Goal: Find specific page/section: Find specific page/section

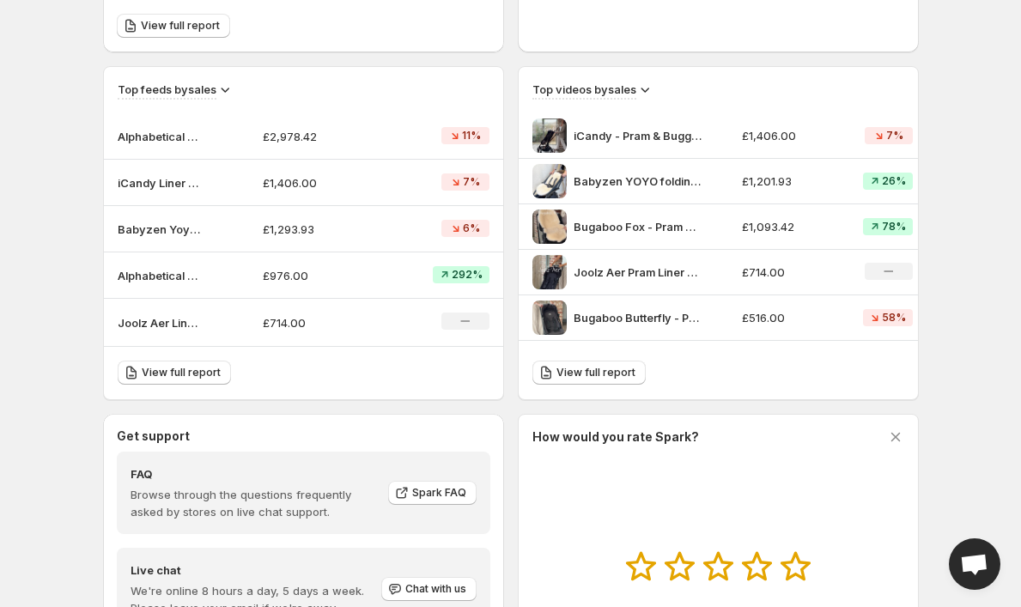
scroll to position [537, 0]
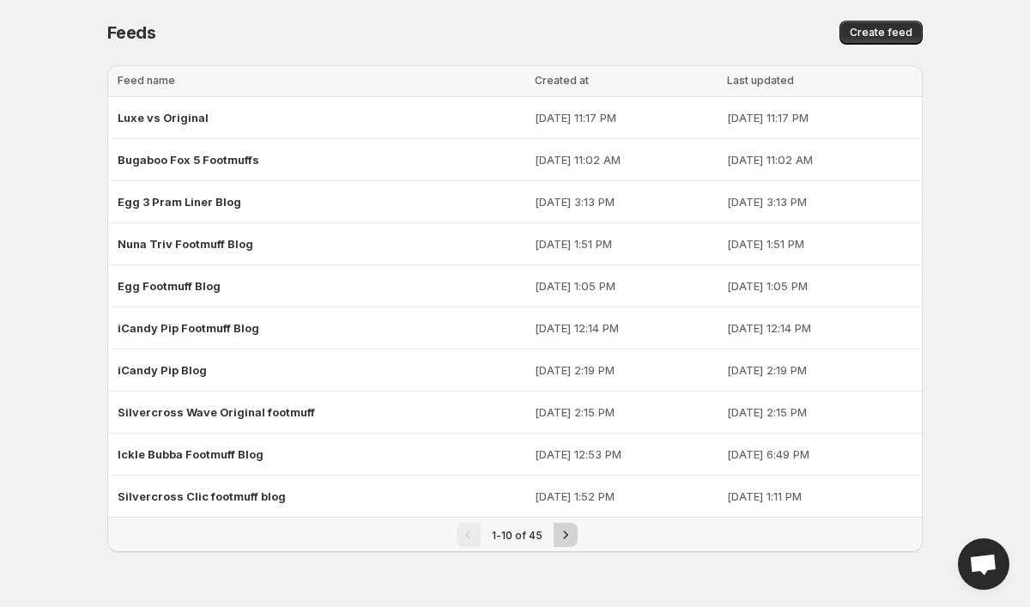
click at [565, 532] on icon "Next" at bounding box center [565, 534] width 17 height 17
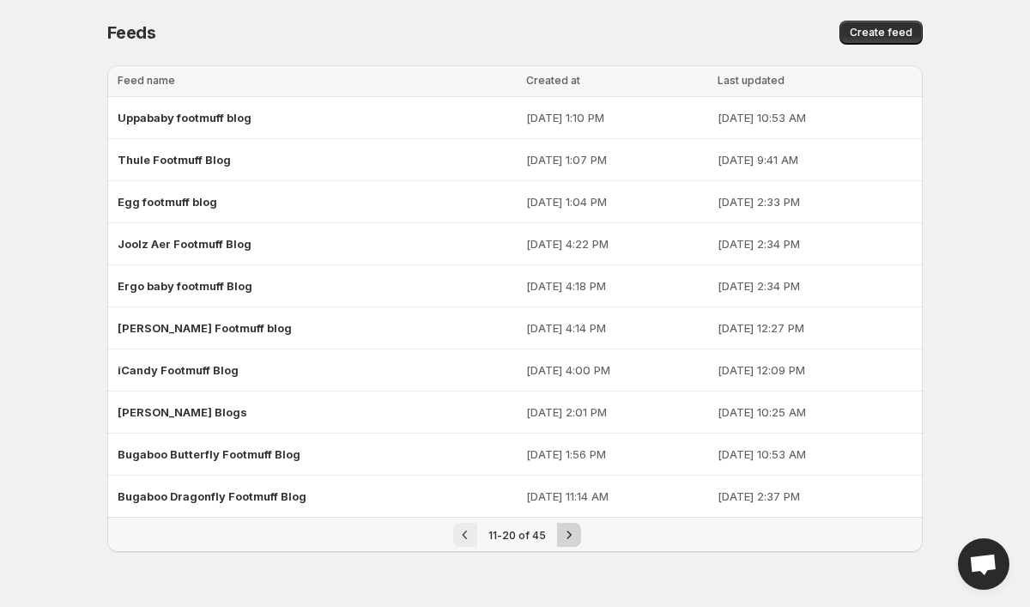
click at [565, 533] on icon "Next" at bounding box center [569, 534] width 17 height 17
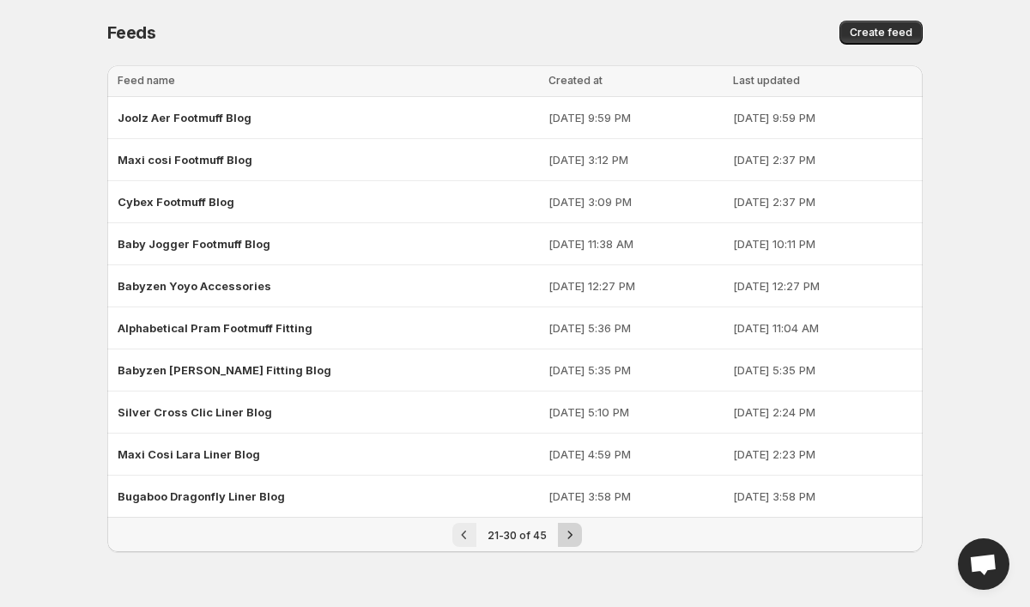
click at [565, 534] on icon "Next" at bounding box center [569, 534] width 17 height 17
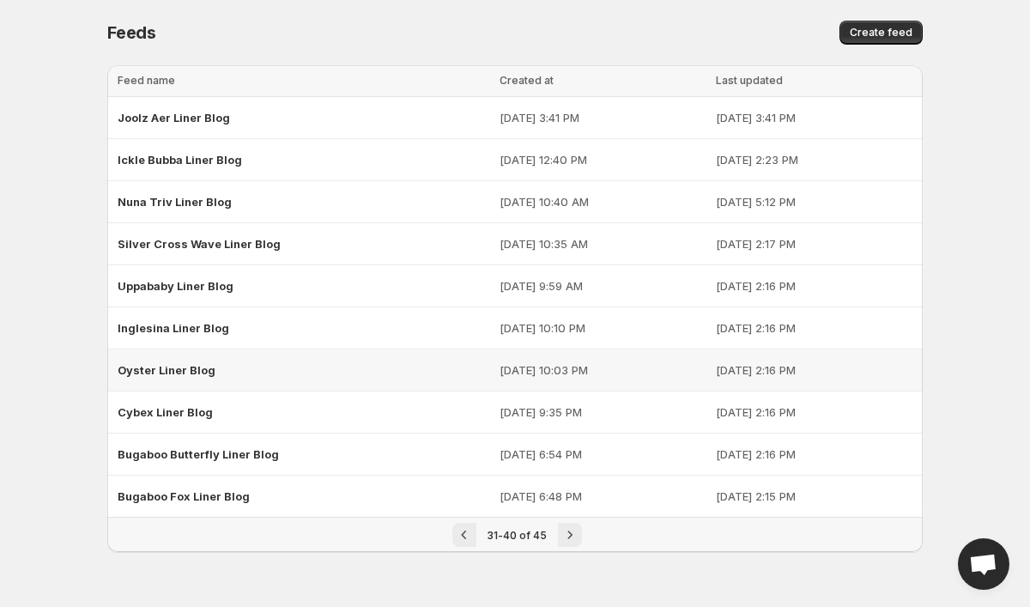
click at [158, 367] on span "Oyster Liner Blog" at bounding box center [167, 370] width 98 height 14
